Goal: Task Accomplishment & Management: Manage account settings

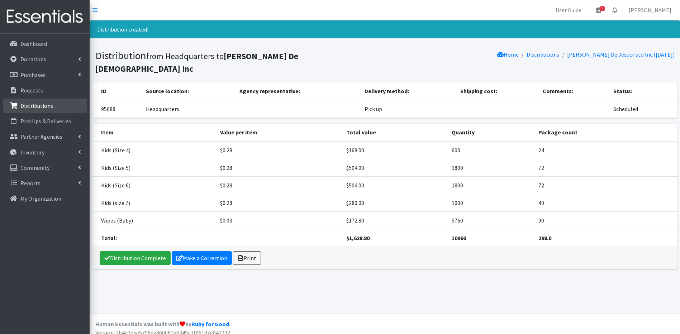
click at [42, 104] on p "Distributions" at bounding box center [36, 105] width 33 height 7
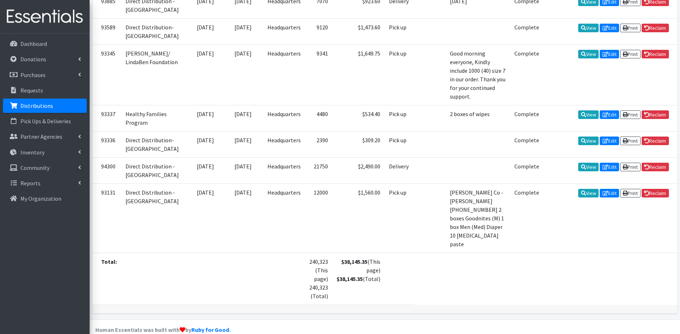
scroll to position [986, 0]
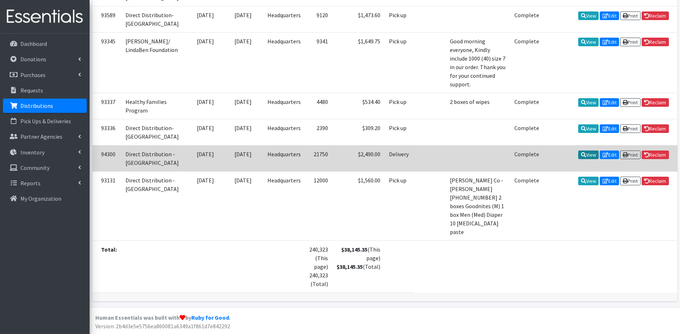
click at [590, 154] on link "View" at bounding box center [588, 154] width 20 height 9
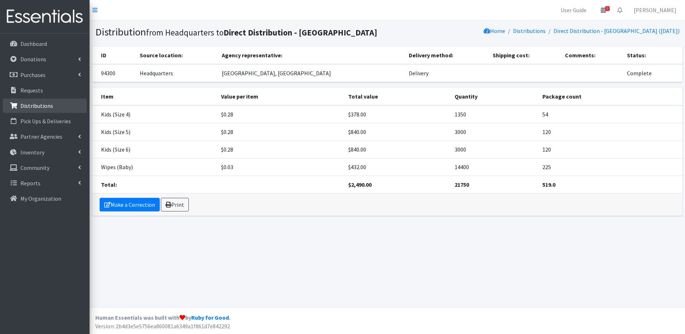
click at [25, 110] on link "Distributions" at bounding box center [45, 106] width 84 height 14
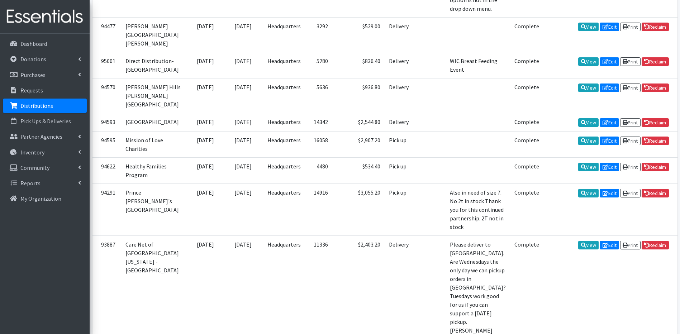
scroll to position [425, 0]
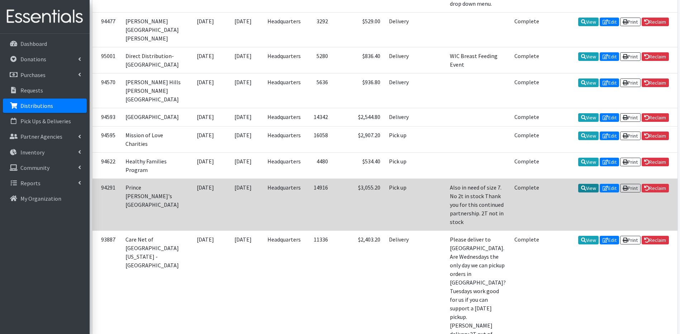
click at [589, 192] on link "View" at bounding box center [588, 188] width 20 height 9
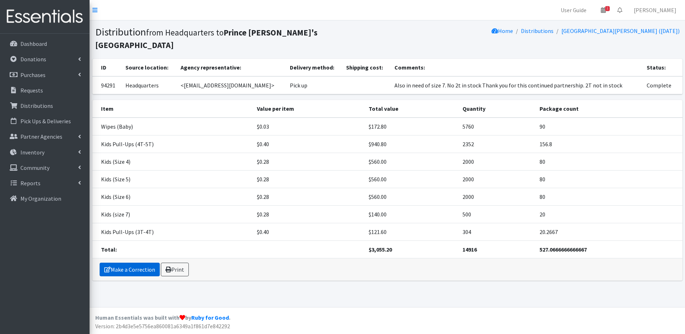
click at [148, 263] on link "Make a Correction" at bounding box center [130, 270] width 60 height 14
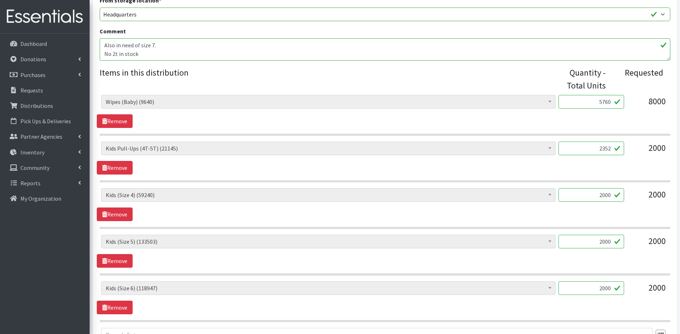
scroll to position [244, 0]
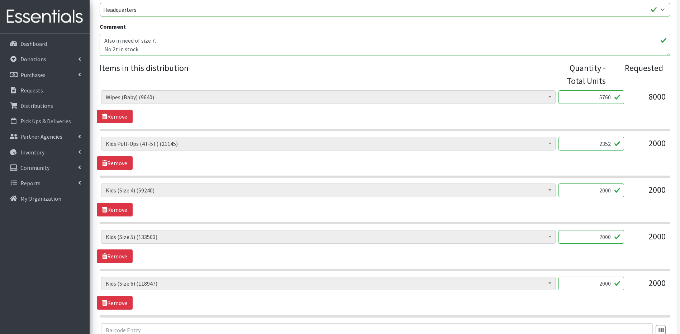
click at [604, 191] on input "2000" at bounding box center [591, 190] width 66 height 14
type input "1000"
click at [607, 236] on input "2000" at bounding box center [591, 237] width 66 height 14
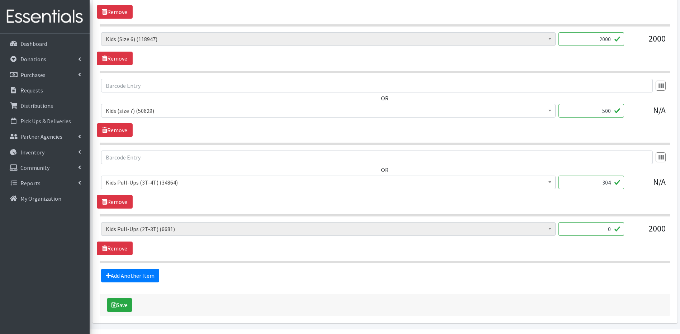
scroll to position [510, 0]
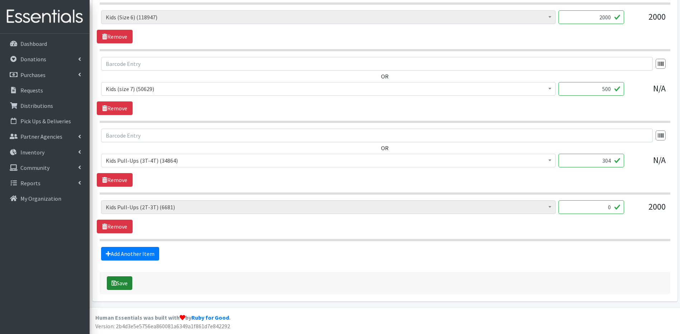
type input "1250"
click at [127, 284] on button "Save" at bounding box center [119, 283] width 25 height 14
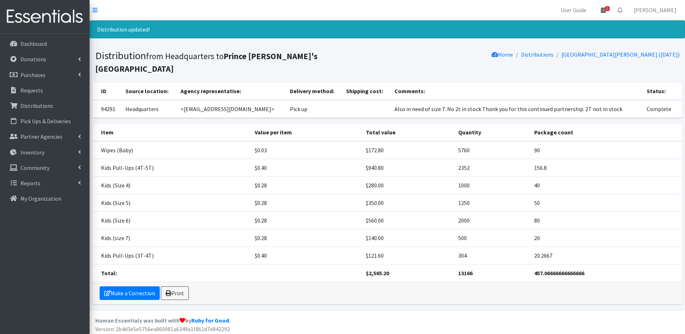
click at [606, 11] on icon at bounding box center [603, 10] width 5 height 6
